Goal: Find specific page/section

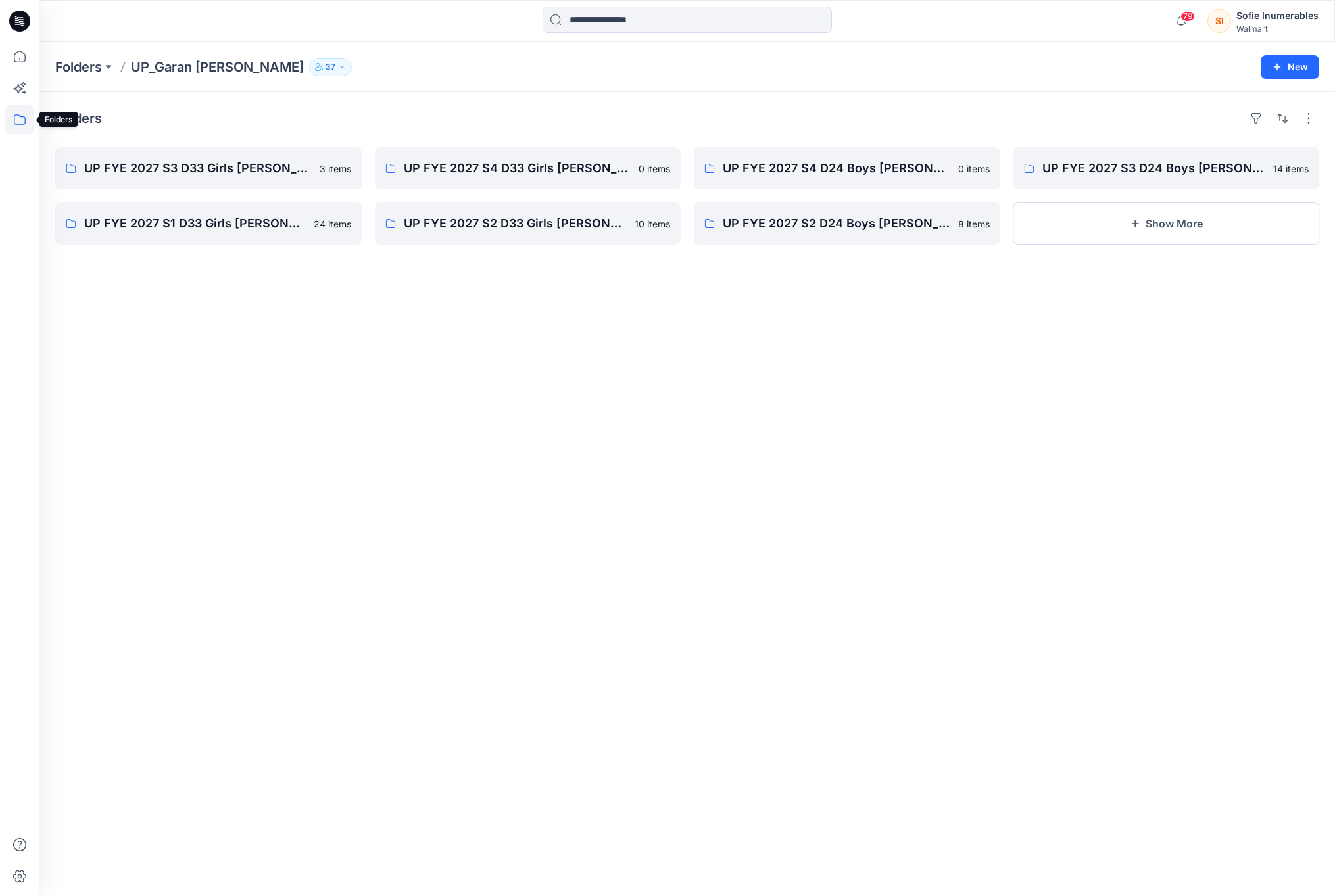
click at [30, 115] on icon at bounding box center [19, 119] width 29 height 29
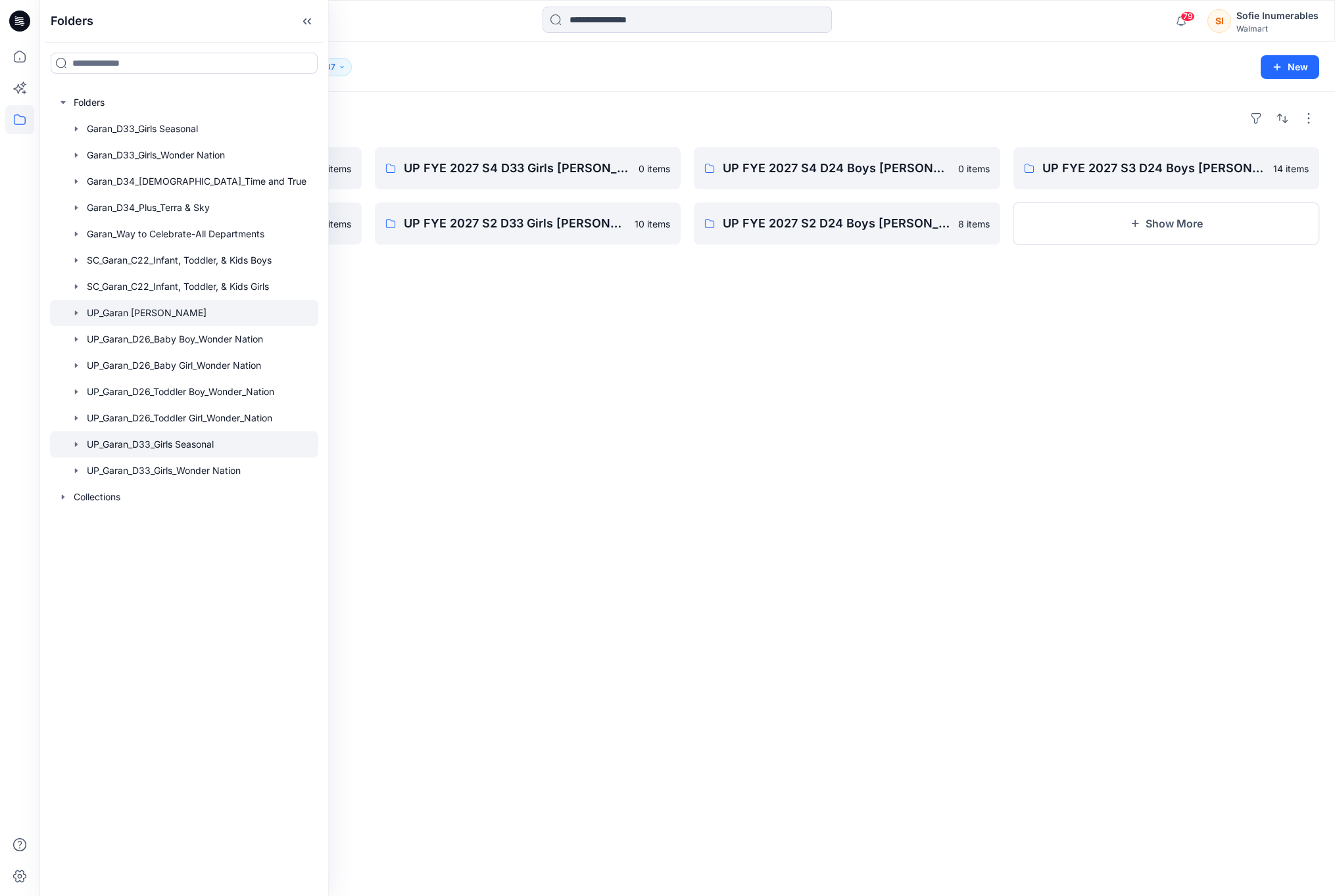
click at [92, 457] on div at bounding box center [183, 444] width 268 height 27
click at [606, 470] on div at bounding box center [528, 416] width 306 height 242
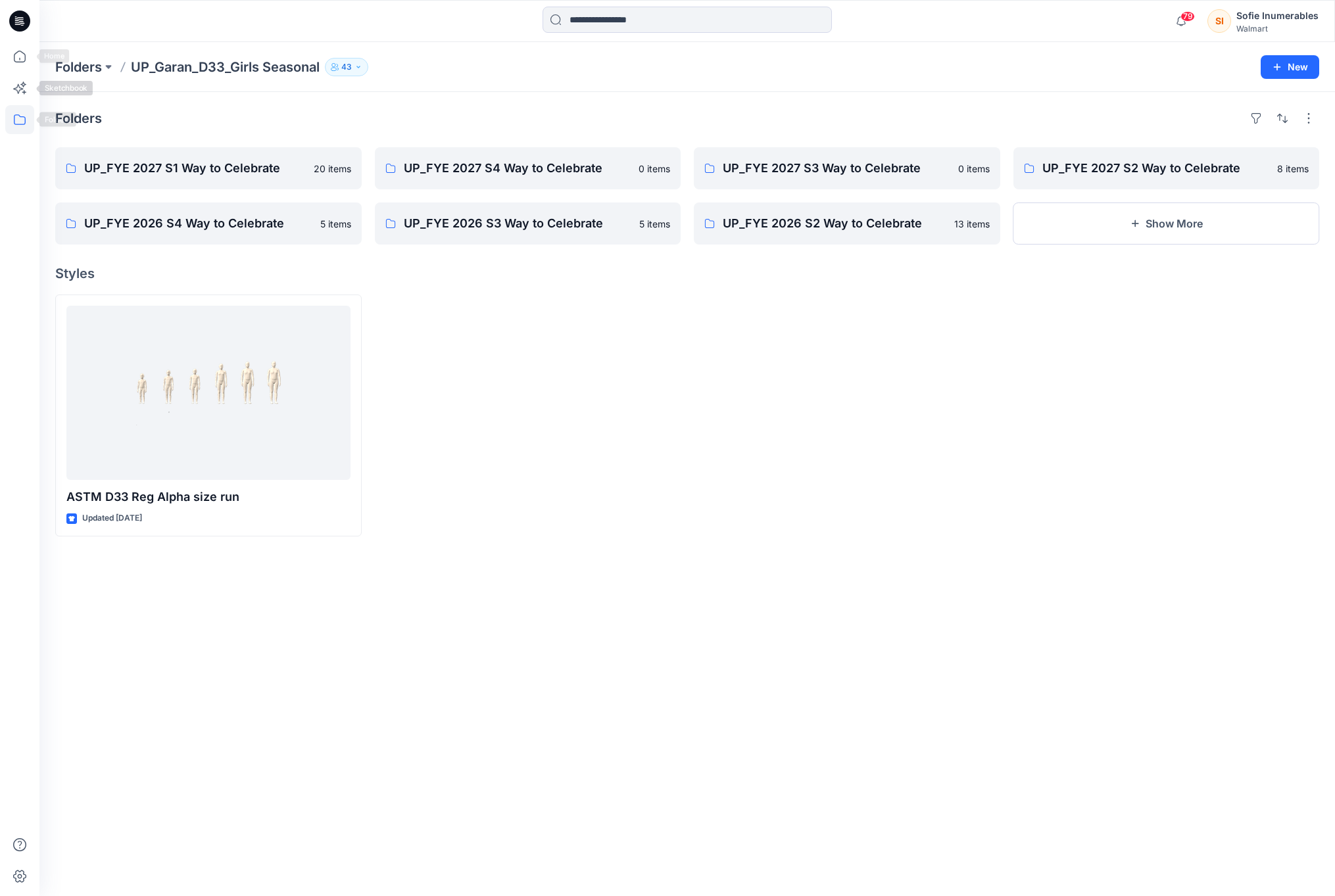
click at [28, 121] on icon at bounding box center [19, 119] width 29 height 29
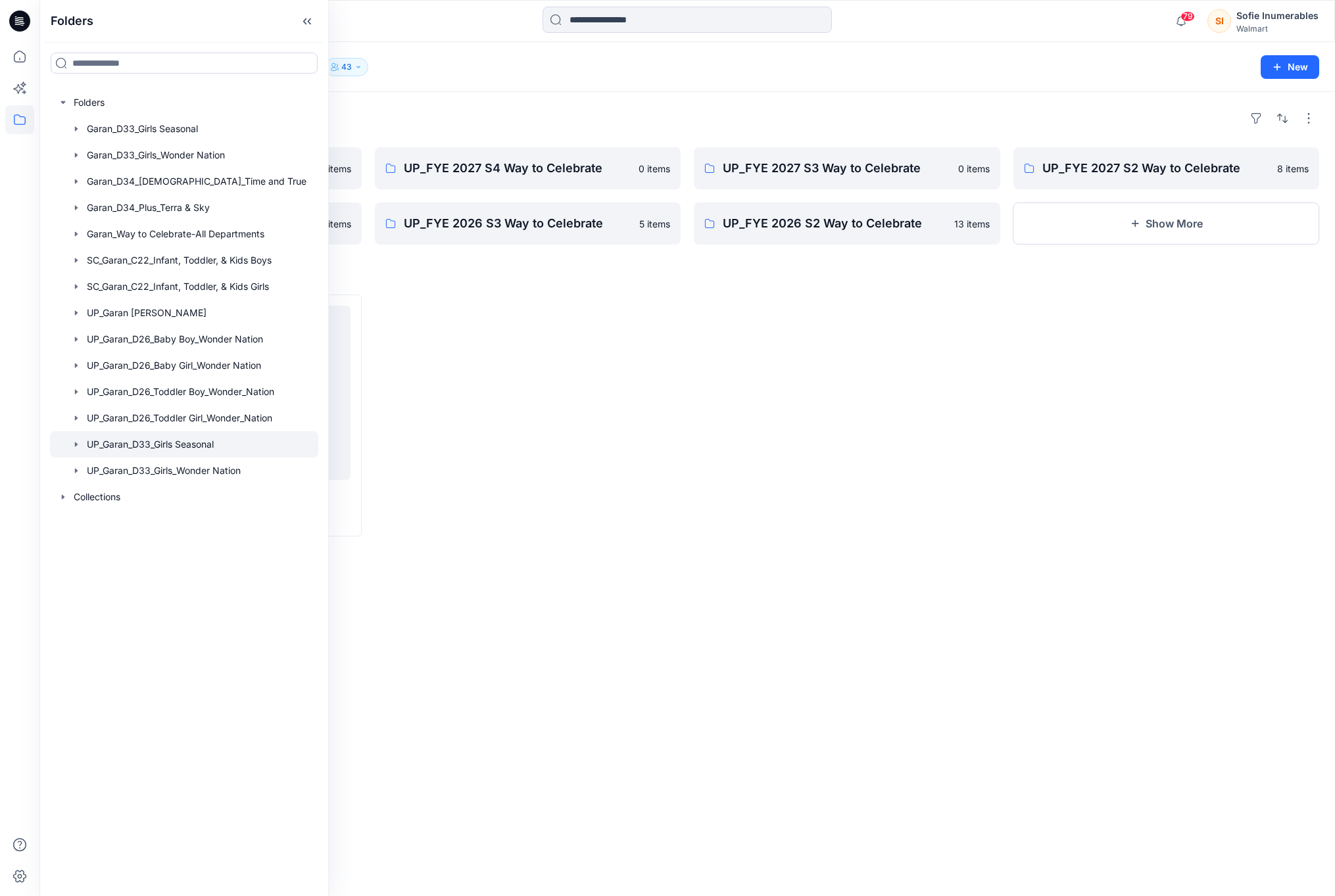
scroll to position [0, 27]
click at [71, 318] on icon "button" at bounding box center [76, 312] width 10 height 10
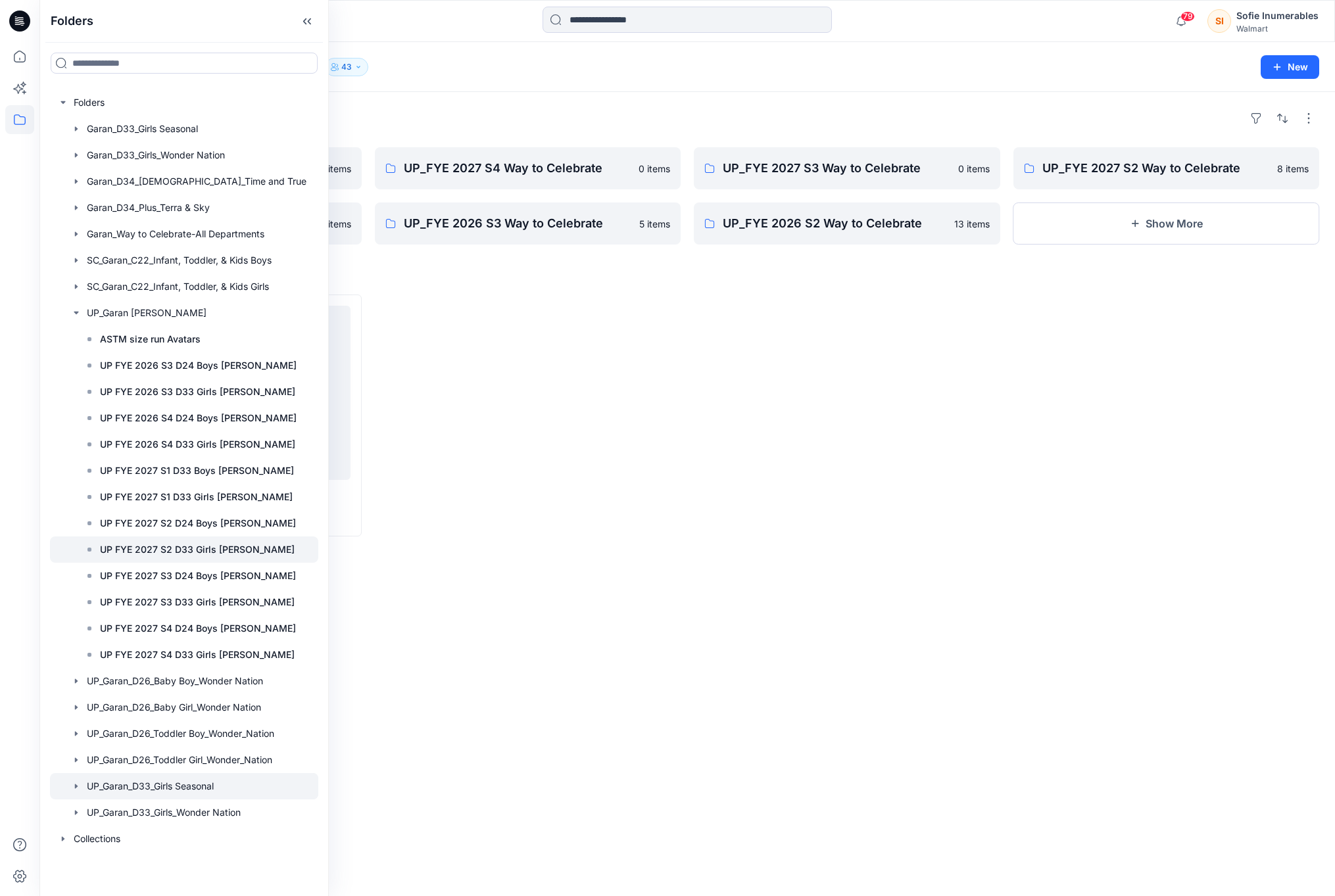
scroll to position [41, 27]
click at [220, 663] on p "UP FYE 2027 S4 D33 Girls [PERSON_NAME]" at bounding box center [196, 654] width 195 height 16
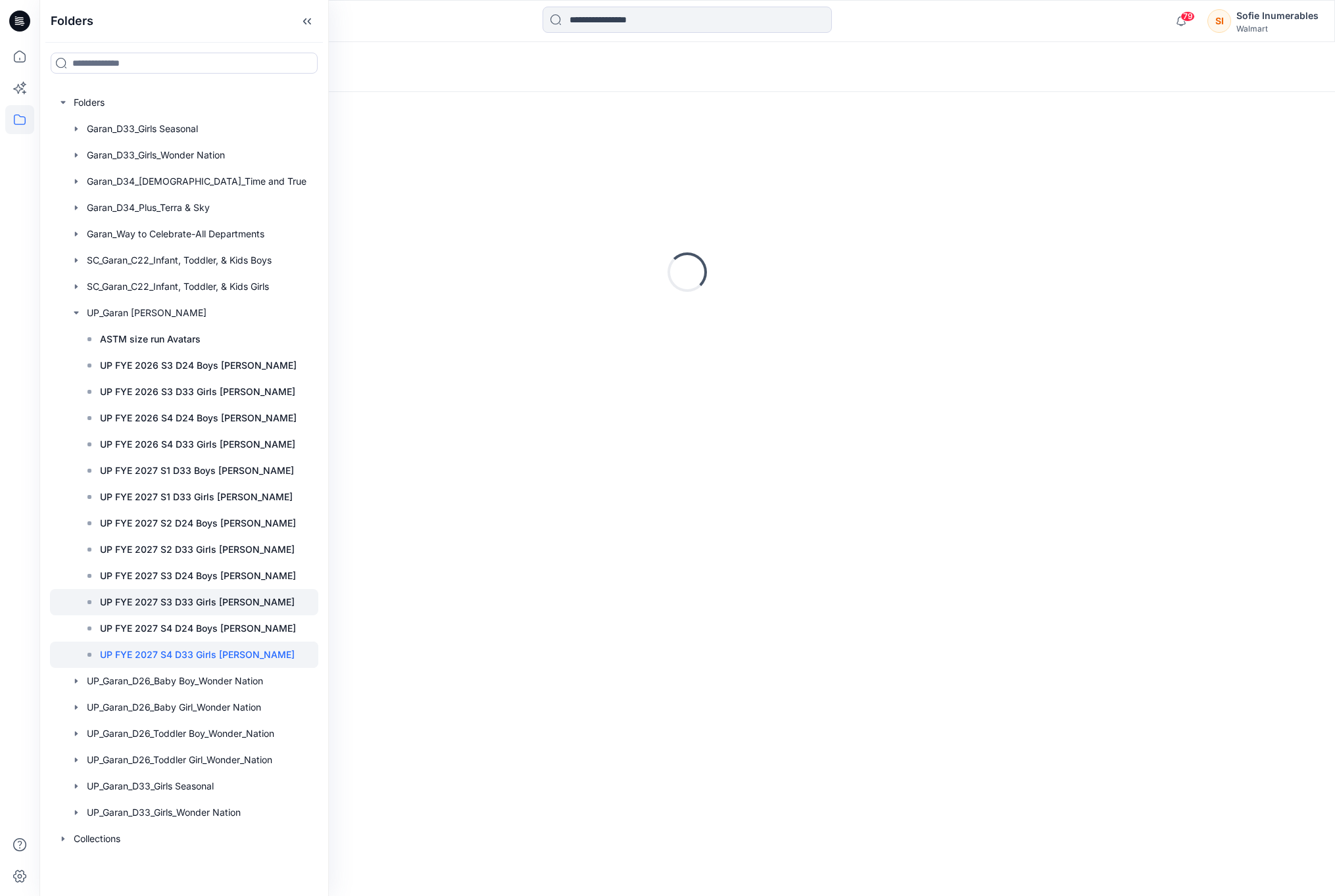
click at [203, 610] on p "UP FYE 2027 S3 D33 Girls [PERSON_NAME]" at bounding box center [196, 602] width 195 height 16
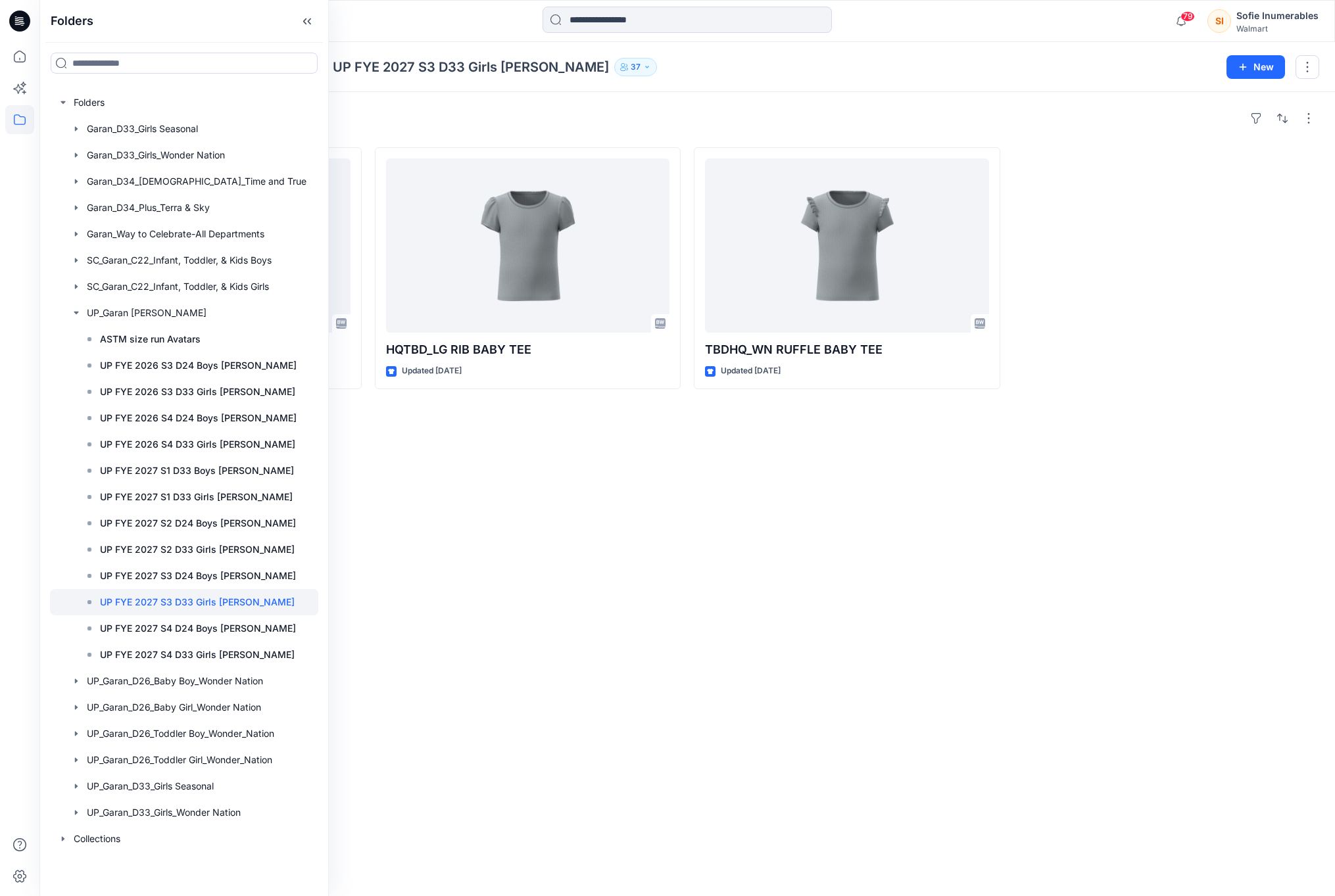
click at [508, 504] on div "Styles TBDHQ_SS GRAPHIC TEE_LG7002 Updated [DATE] HQTBD_LG RIB BABY TEE Updated…" at bounding box center [687, 494] width 1295 height 804
